Goal: Information Seeking & Learning: Learn about a topic

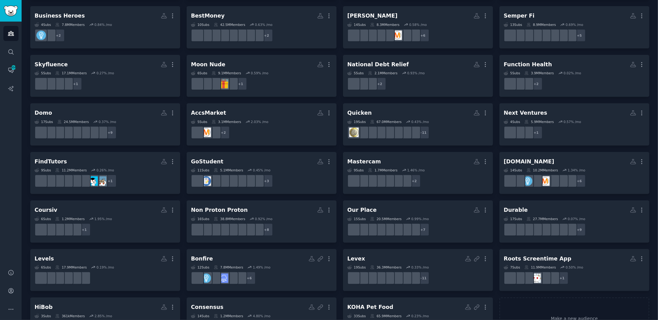
scroll to position [264, 0]
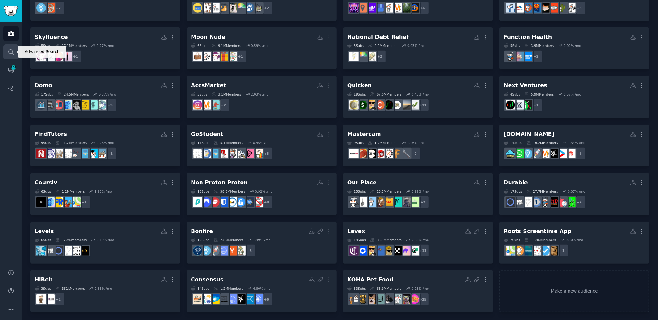
click at [13, 55] on icon "Sidebar" at bounding box center [11, 52] width 6 height 6
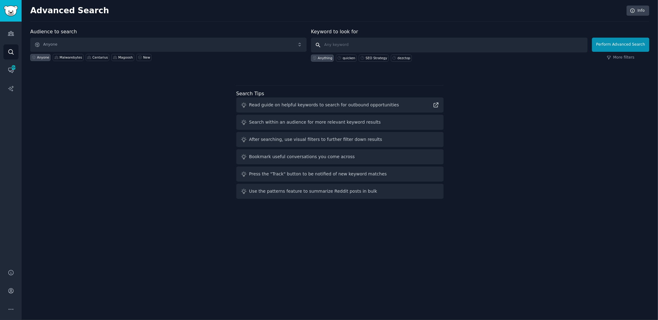
click at [365, 47] on input "text" at bounding box center [449, 45] width 277 height 15
type input "pdf guru"
click button "Perform Advanced Search" at bounding box center [620, 45] width 57 height 14
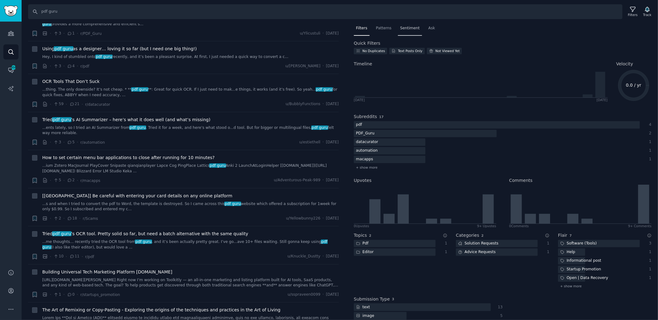
click at [405, 25] on div "Sentiment" at bounding box center [410, 29] width 24 height 13
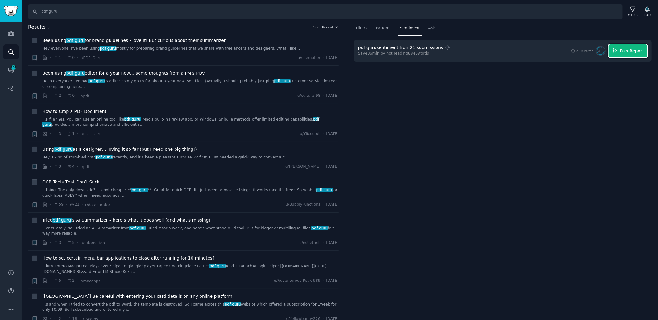
click at [644, 48] on span "Run Report" at bounding box center [632, 51] width 24 height 6
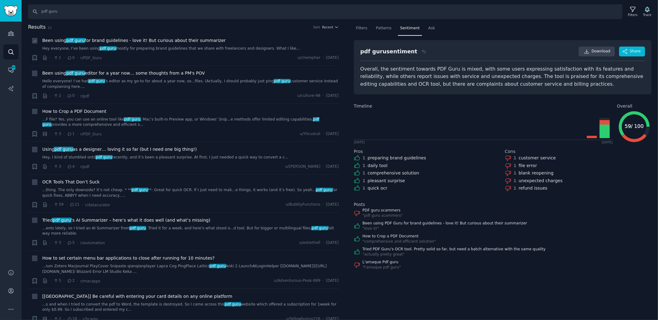
click at [197, 40] on span "Been using pdf guru for brand guidelines - love it! But curious about their sum…" at bounding box center [134, 40] width 184 height 6
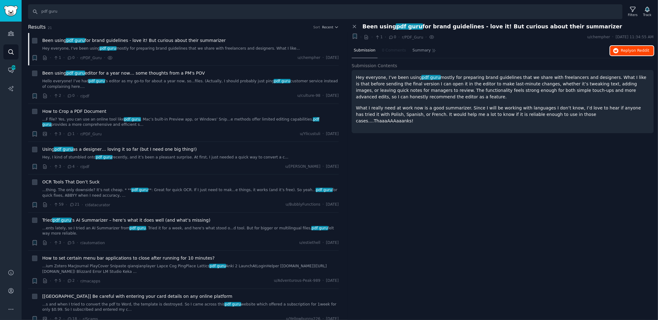
click at [618, 52] on icon "button" at bounding box center [617, 51] width 6 height 6
click at [180, 72] on span "Been using [DEMOGRAPHIC_DATA] guru editor for a year now… some thoughts from a …" at bounding box center [123, 73] width 163 height 6
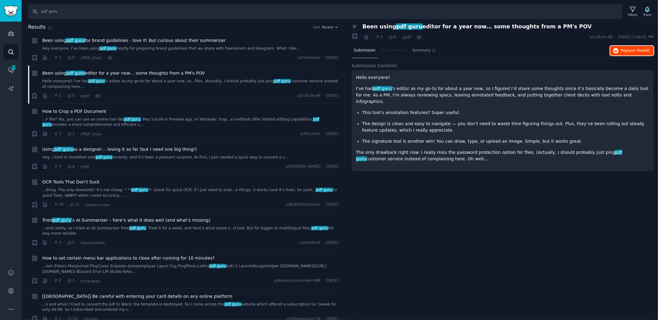
click at [640, 49] on span "on Reddit" at bounding box center [641, 50] width 18 height 4
click at [49, 10] on input "pdf guru" at bounding box center [325, 11] width 595 height 15
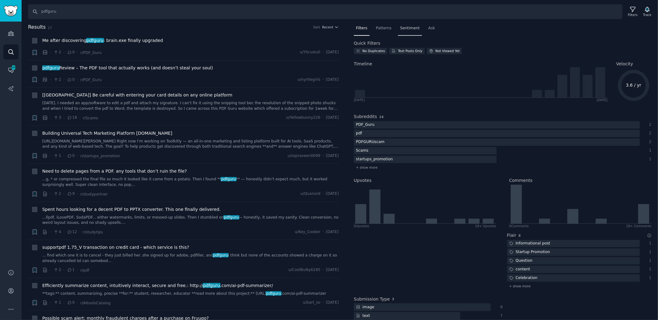
click at [406, 31] on div "Sentiment" at bounding box center [410, 29] width 24 height 13
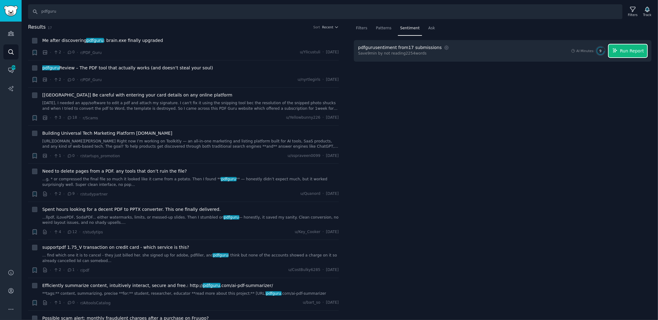
click at [639, 50] on span "Run Report" at bounding box center [632, 51] width 24 height 6
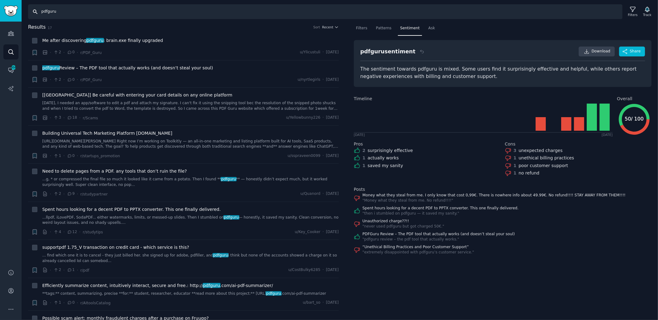
click at [71, 12] on input "pdfguru" at bounding box center [325, 11] width 595 height 15
type input "online pdf guru"
